Goal: Task Accomplishment & Management: Manage account settings

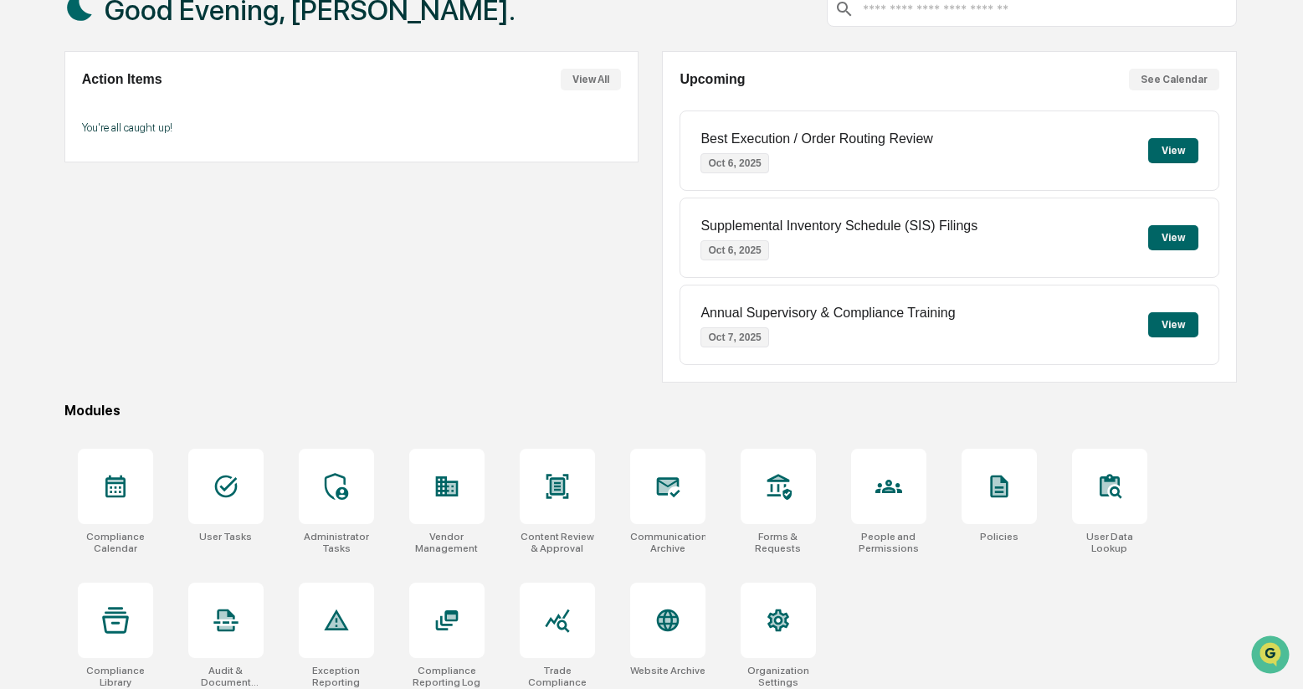
scroll to position [123, 0]
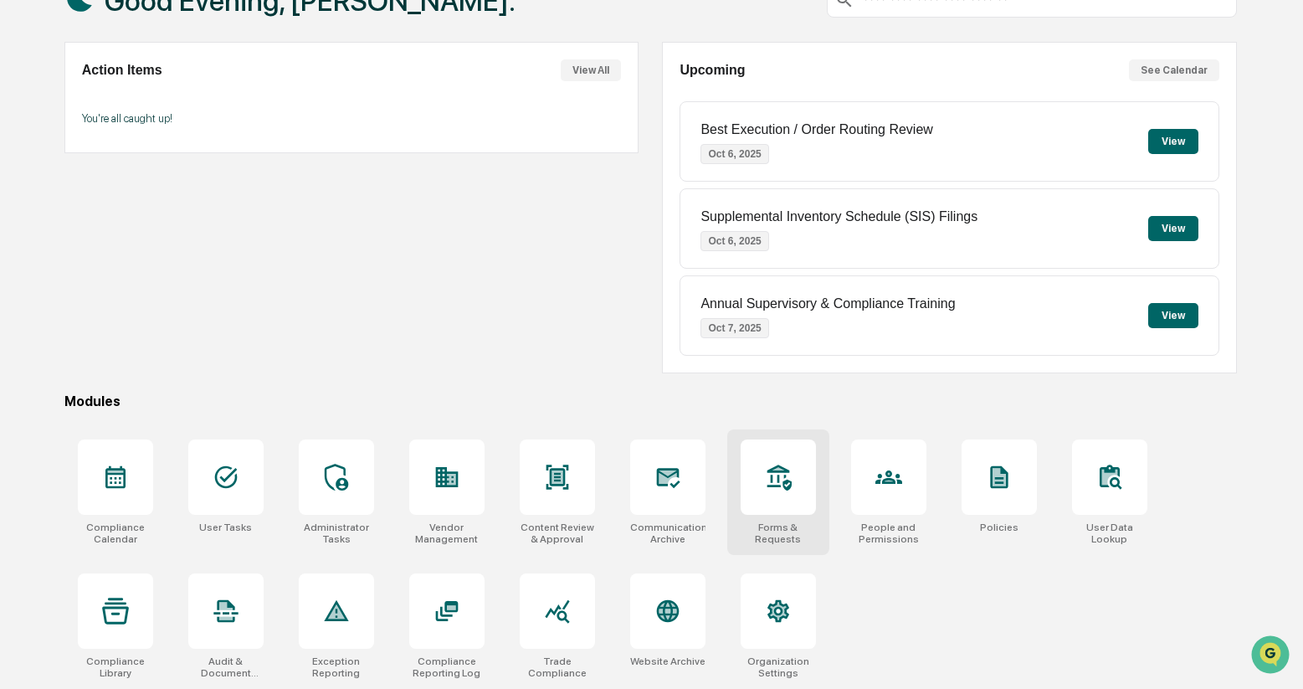
click at [761, 469] on div at bounding box center [778, 476] width 75 height 75
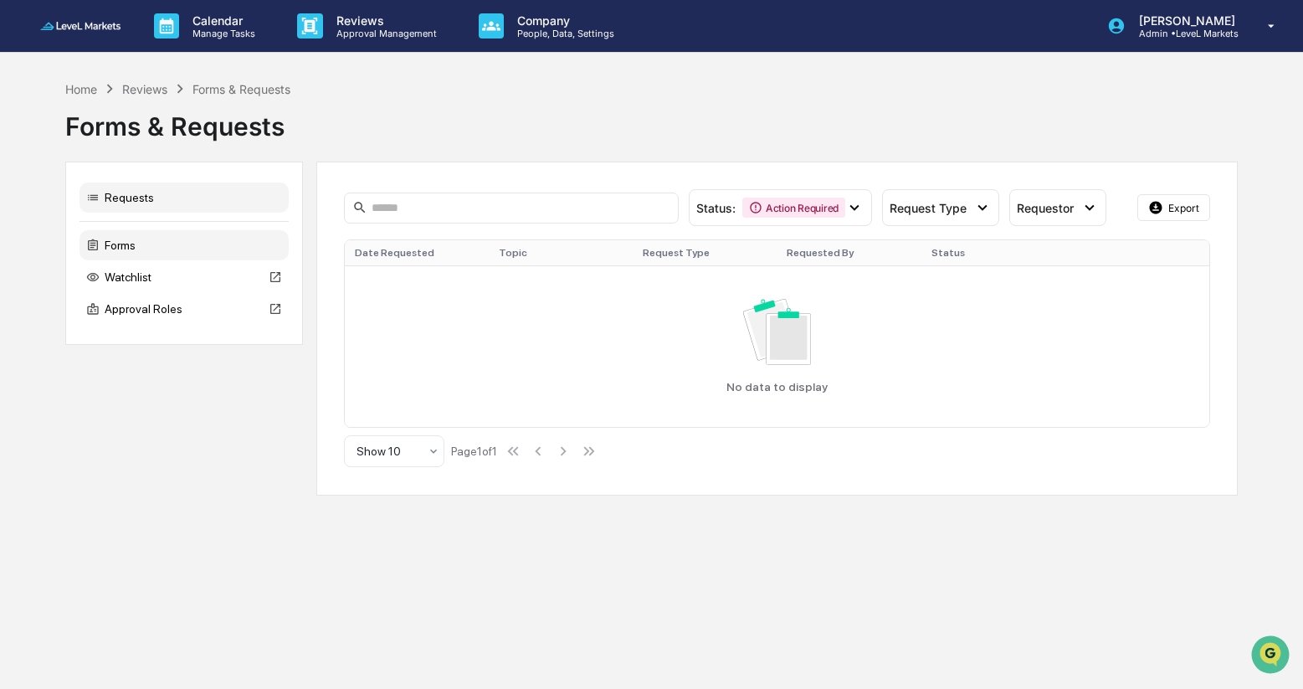
click at [146, 244] on div "Forms" at bounding box center [184, 245] width 209 height 30
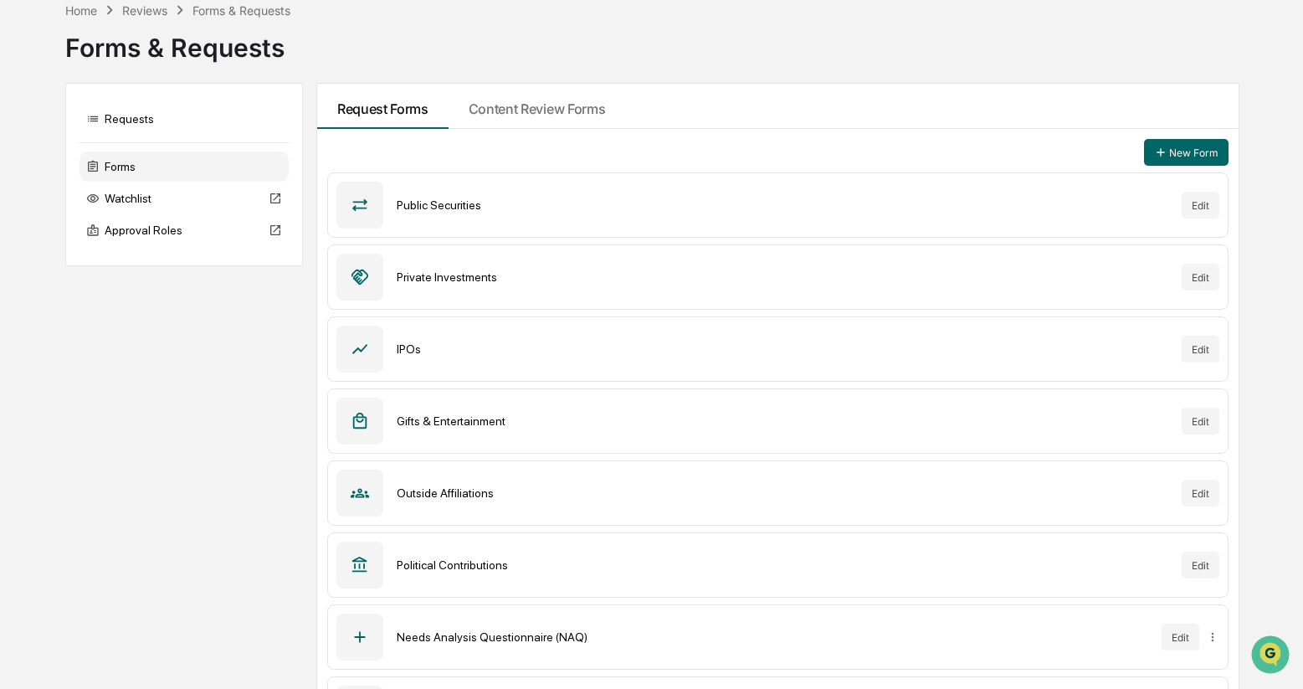
scroll to position [142, 0]
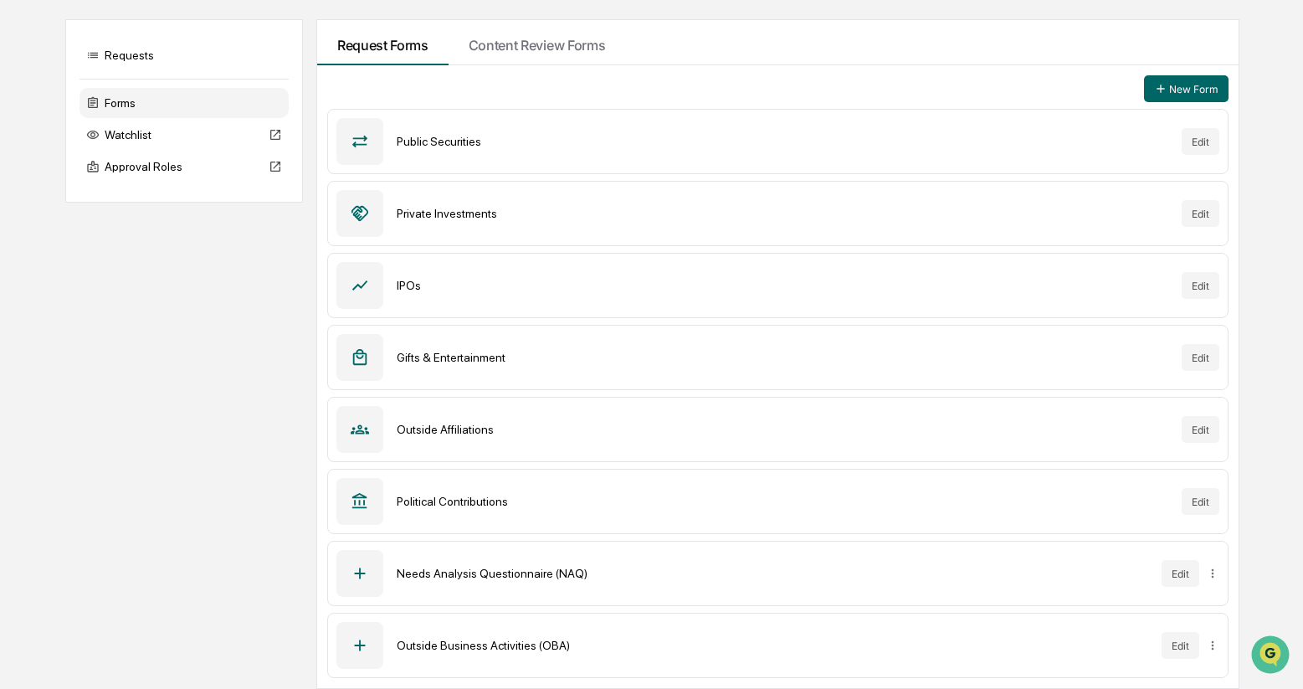
click at [362, 571] on icon at bounding box center [360, 573] width 18 height 18
click at [1180, 577] on button "Edit" at bounding box center [1181, 573] width 38 height 27
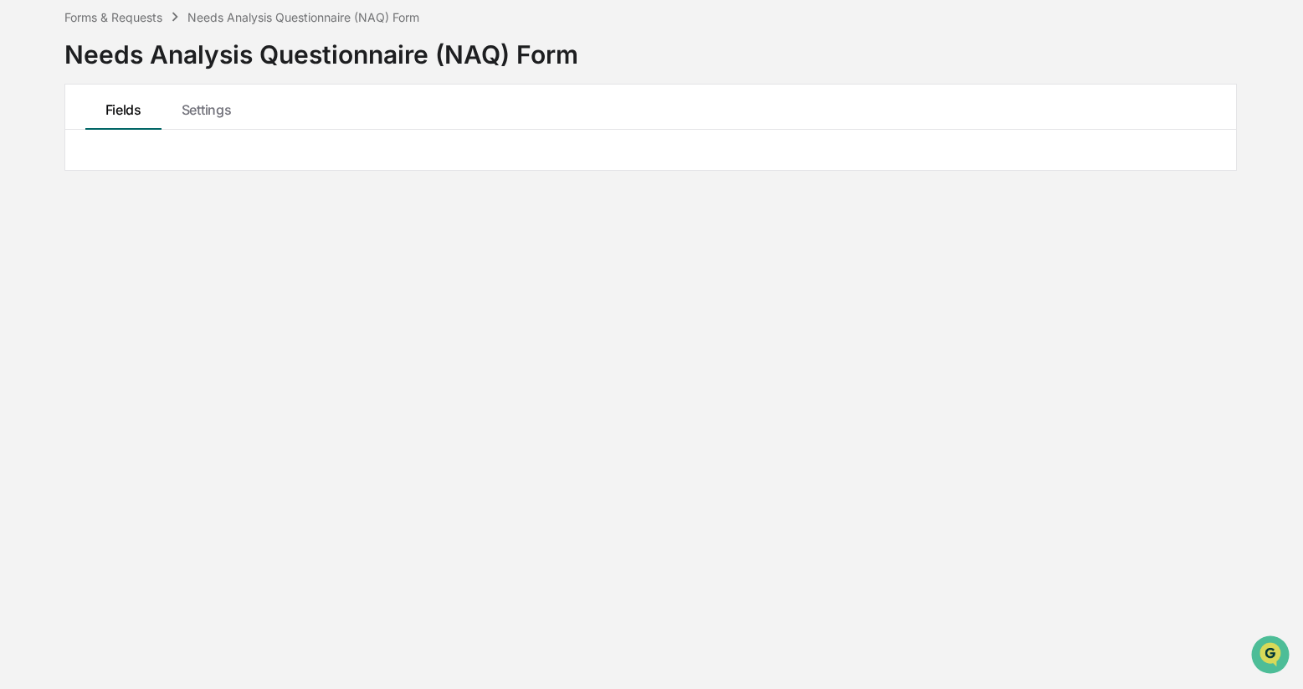
scroll to position [80, 0]
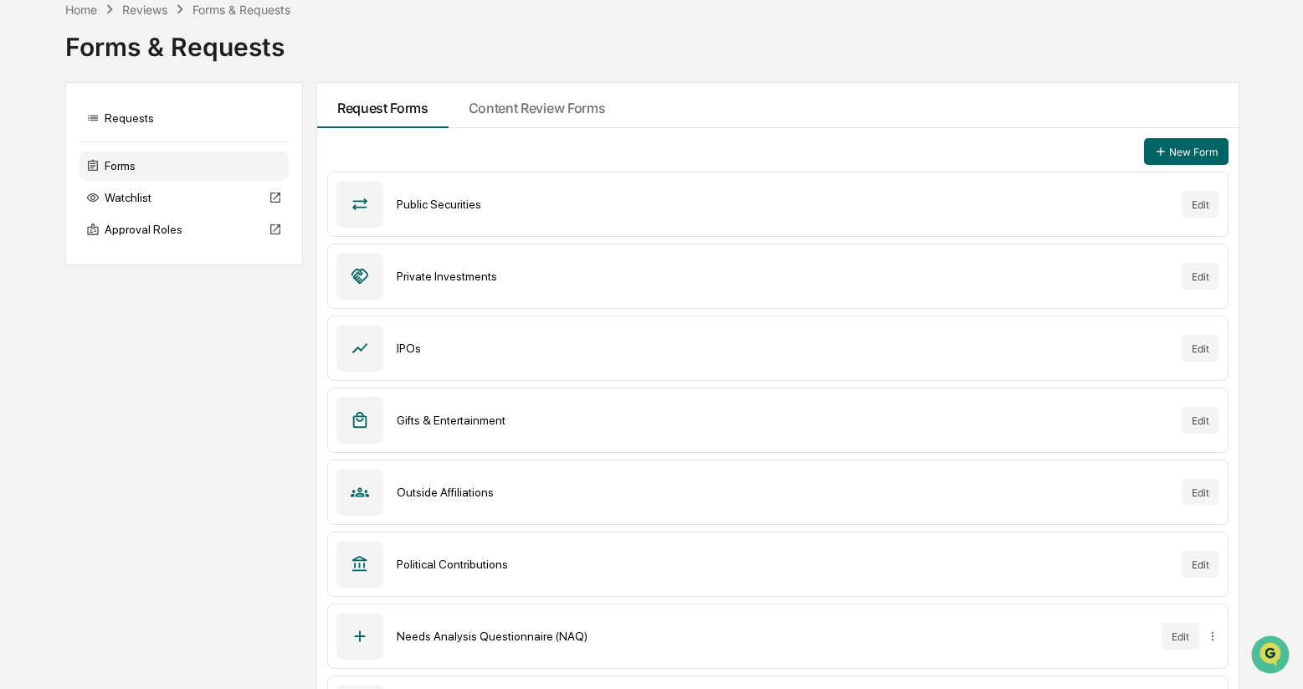
scroll to position [142, 0]
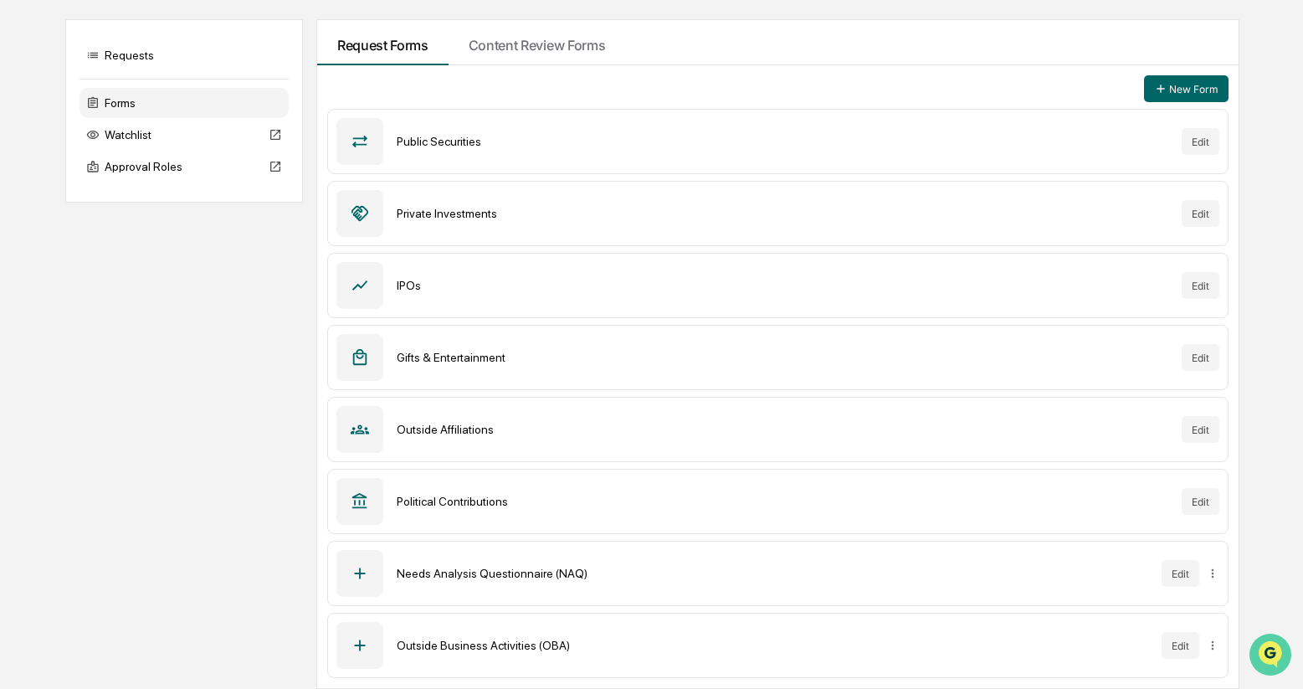
click at [1279, 655] on icon "Open customer support" at bounding box center [1271, 676] width 42 height 42
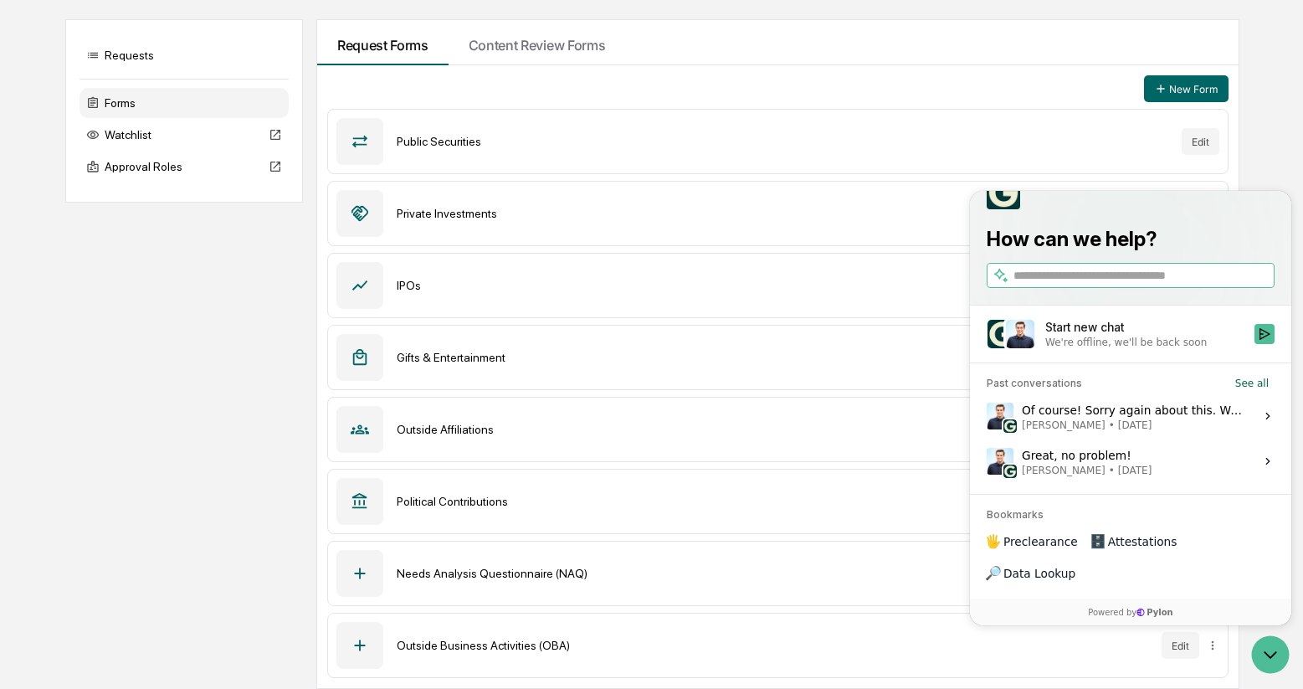
click at [1155, 432] on div "Of course! Sorry again about this. We'll get this fixed ASAP. [PERSON_NAME] • […" at bounding box center [1133, 416] width 223 height 32
click at [987, 417] on button "View issue" at bounding box center [986, 416] width 1 height 1
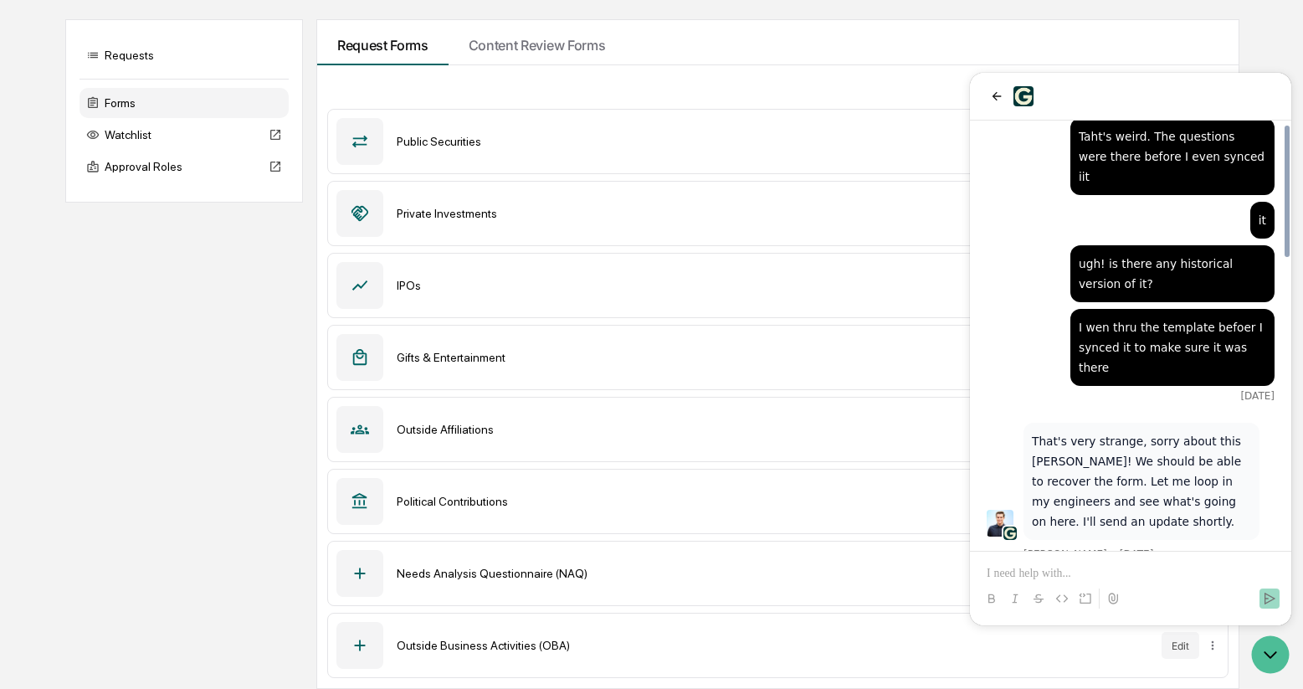
scroll to position [1127, 0]
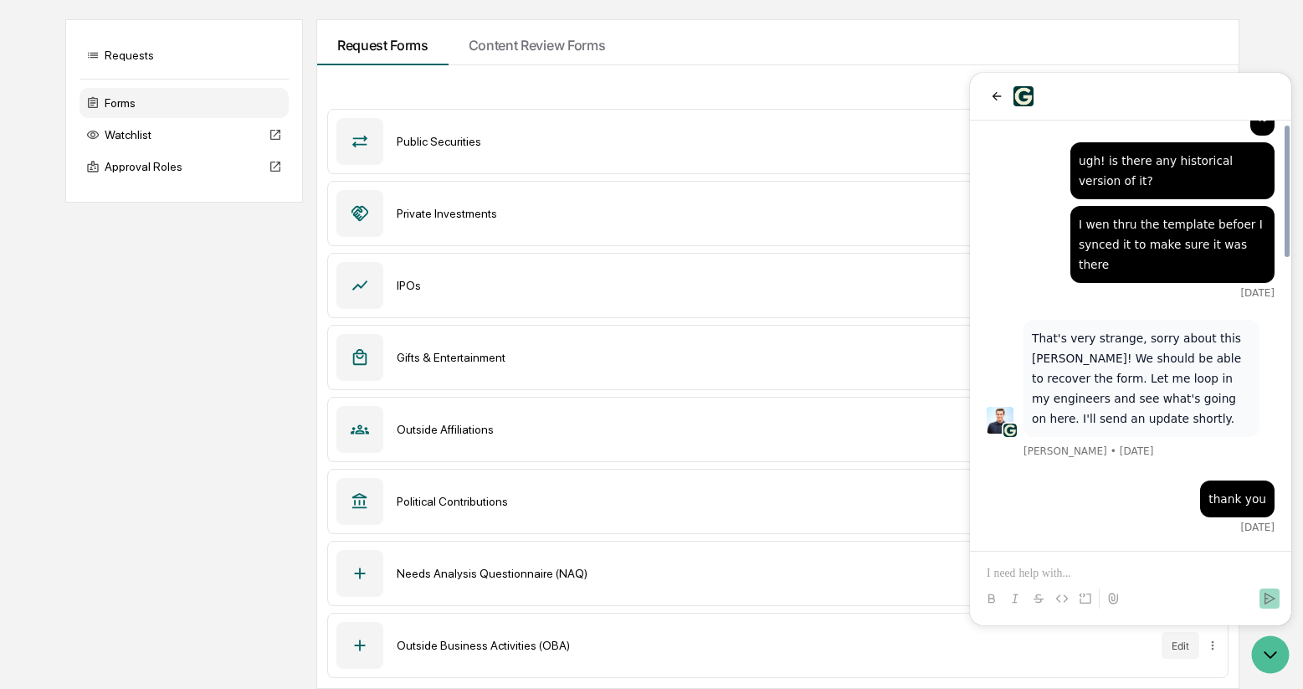
click at [1077, 569] on p at bounding box center [1131, 573] width 288 height 17
